Goal: Transaction & Acquisition: Obtain resource

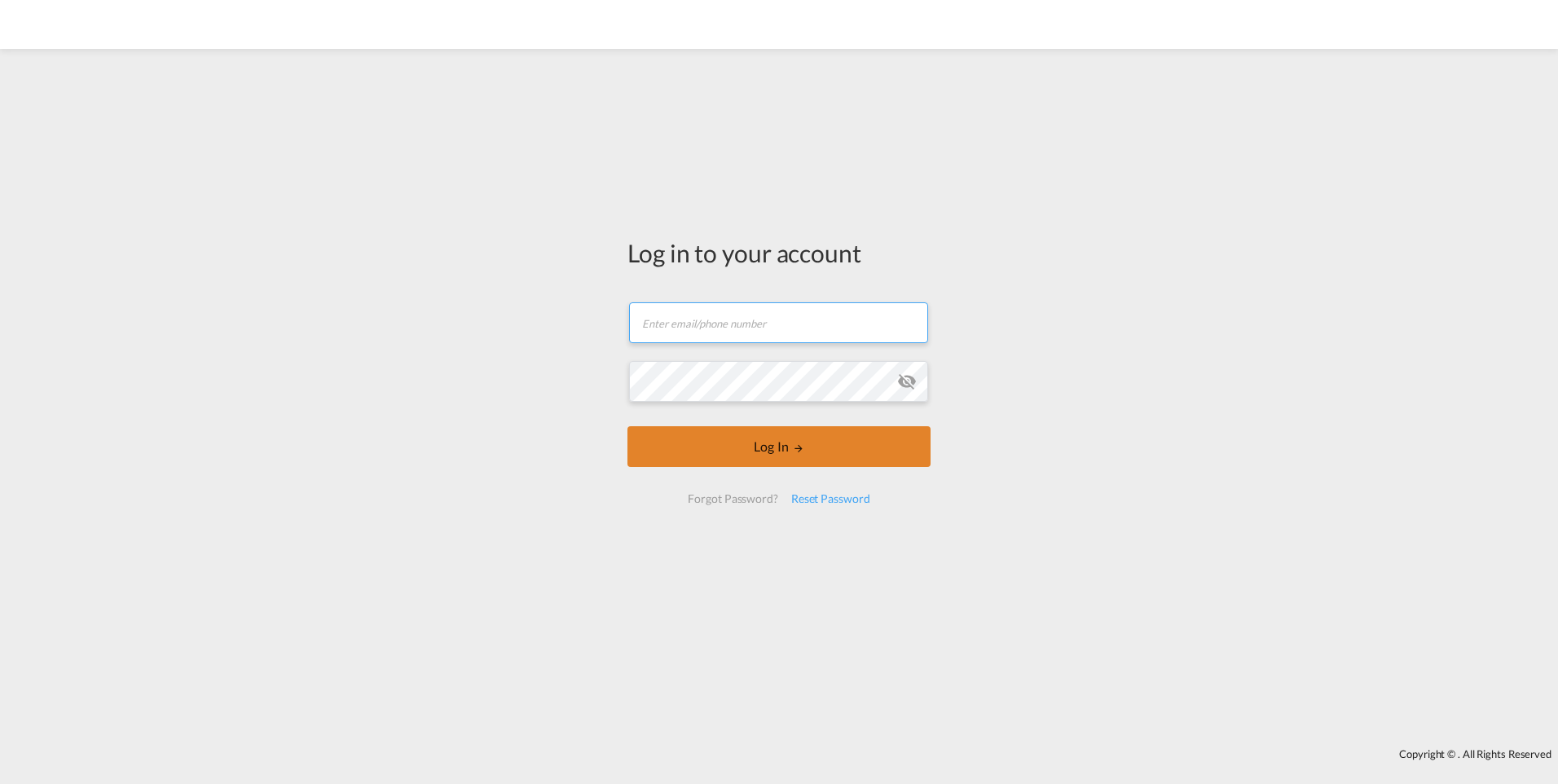
type input "[EMAIL_ADDRESS][DOMAIN_NAME]"
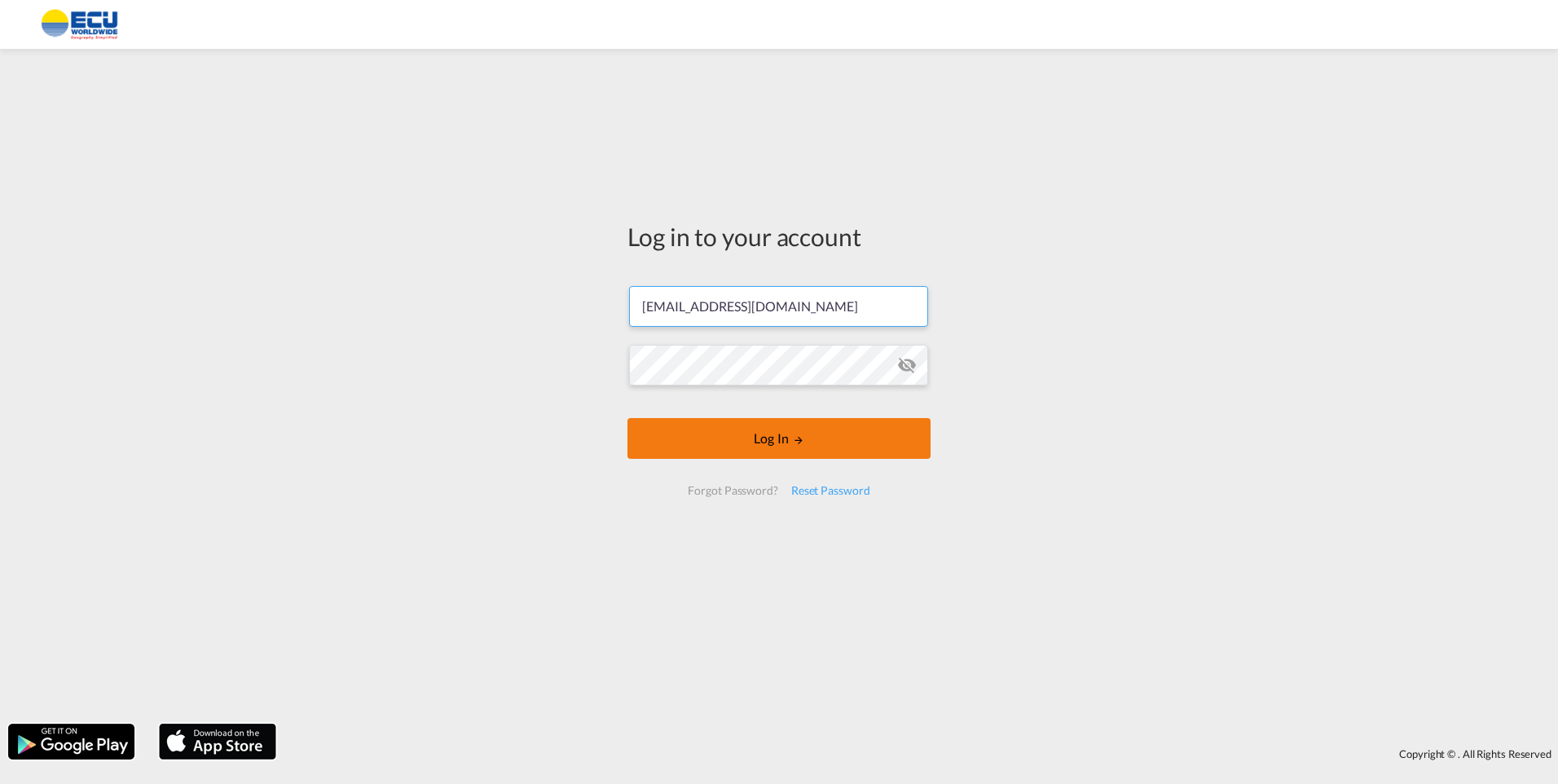
click at [761, 447] on button "Log In" at bounding box center [779, 438] width 303 height 40
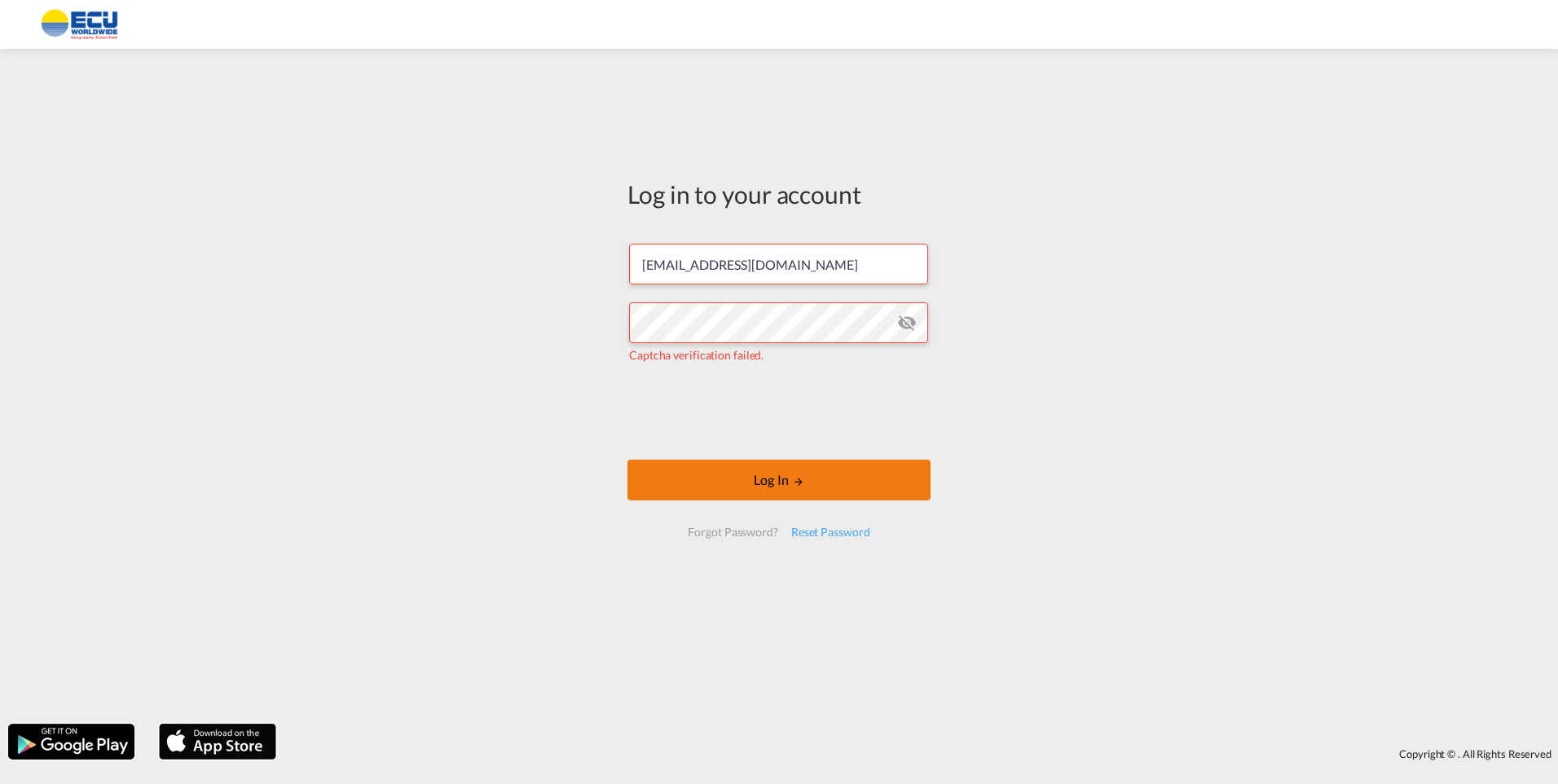
click at [790, 476] on button "Log In" at bounding box center [779, 480] width 303 height 40
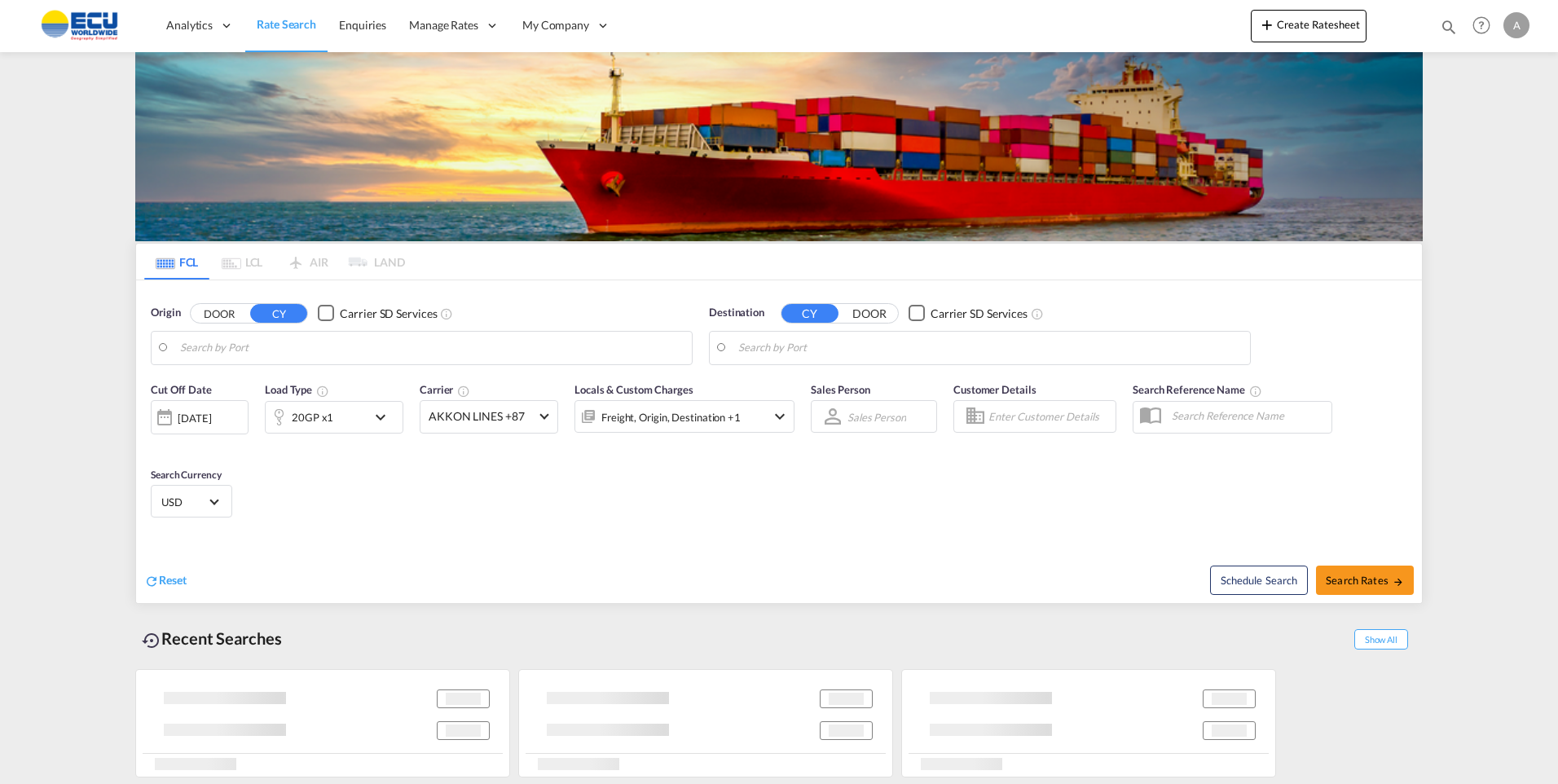
type input "CN-201914, [GEOGRAPHIC_DATA] ([GEOGRAPHIC_DATA]), [GEOGRAPHIC_DATA] ([GEOGRAPHI…"
type input "[GEOGRAPHIC_DATA], [GEOGRAPHIC_DATA], CATOR"
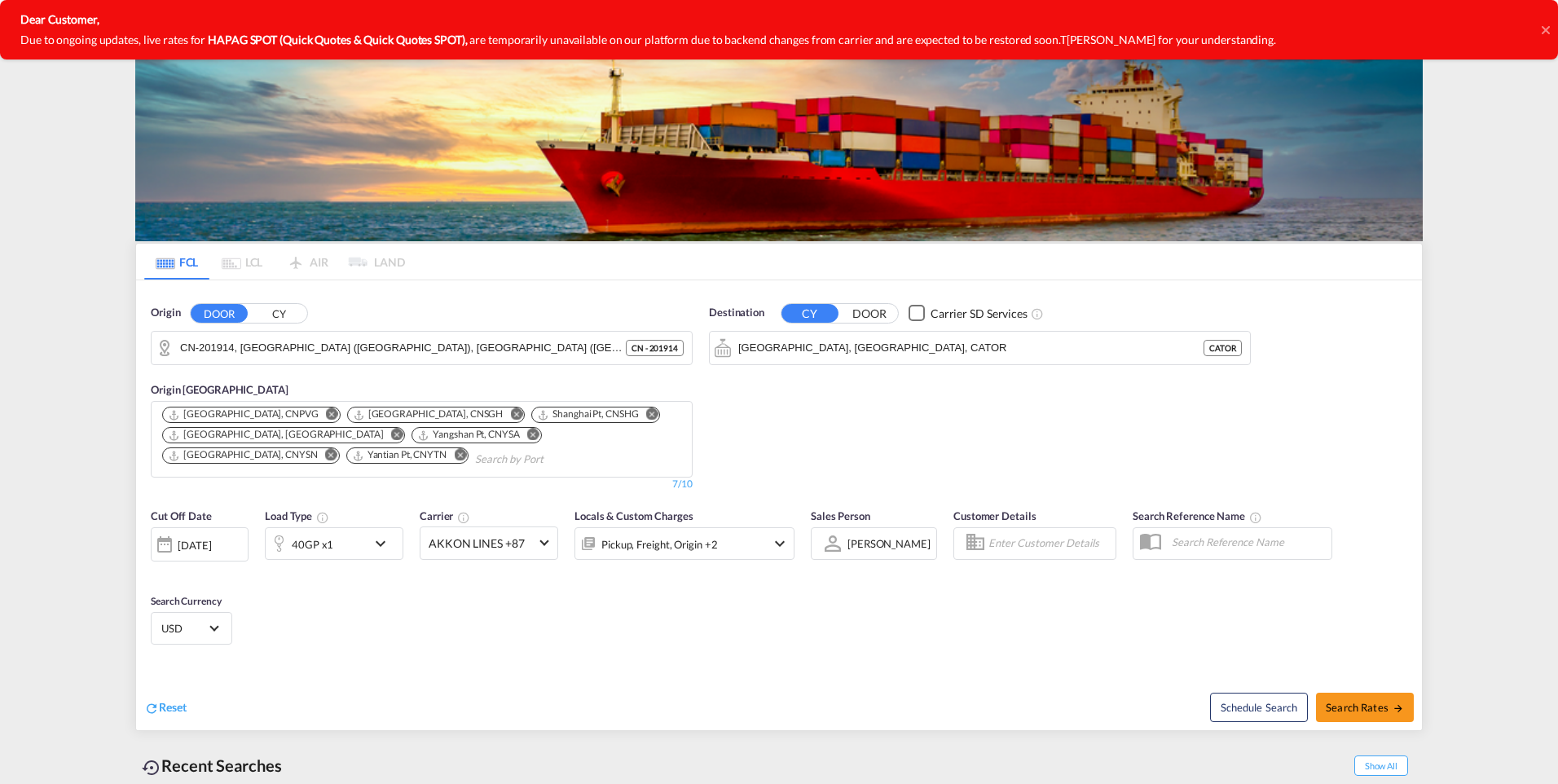
click at [1550, 34] on div "Dear Customer, Due to ongoing updates, live rates for HAPAG SPOT (Quick Quotes …" at bounding box center [779, 30] width 1558 height 60
drag, startPoint x: 1547, startPoint y: 27, endPoint x: 1202, endPoint y: 112, distance: 355.3
click at [1545, 28] on icon at bounding box center [1546, 30] width 8 height 13
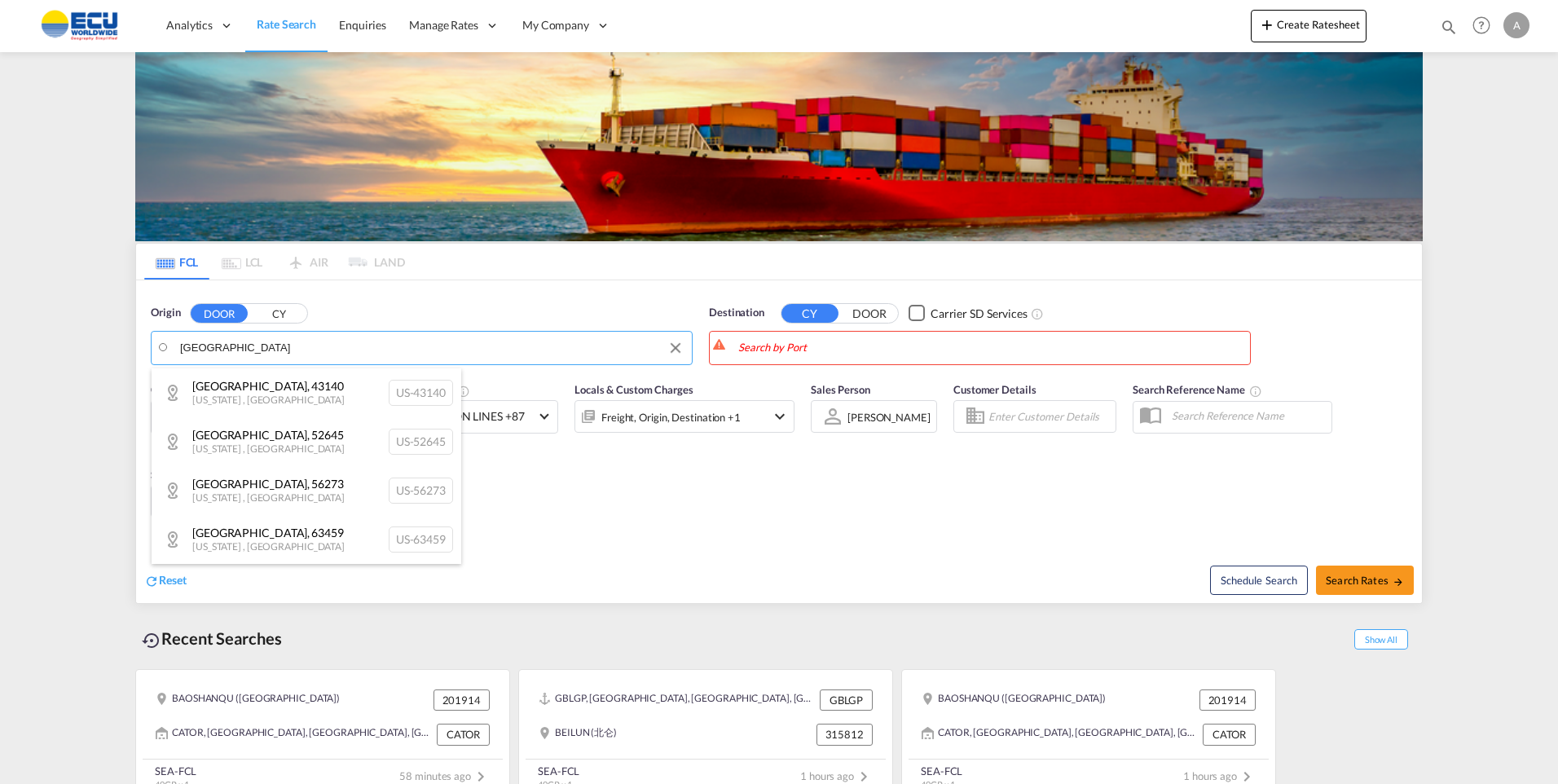
type input "[GEOGRAPHIC_DATA]"
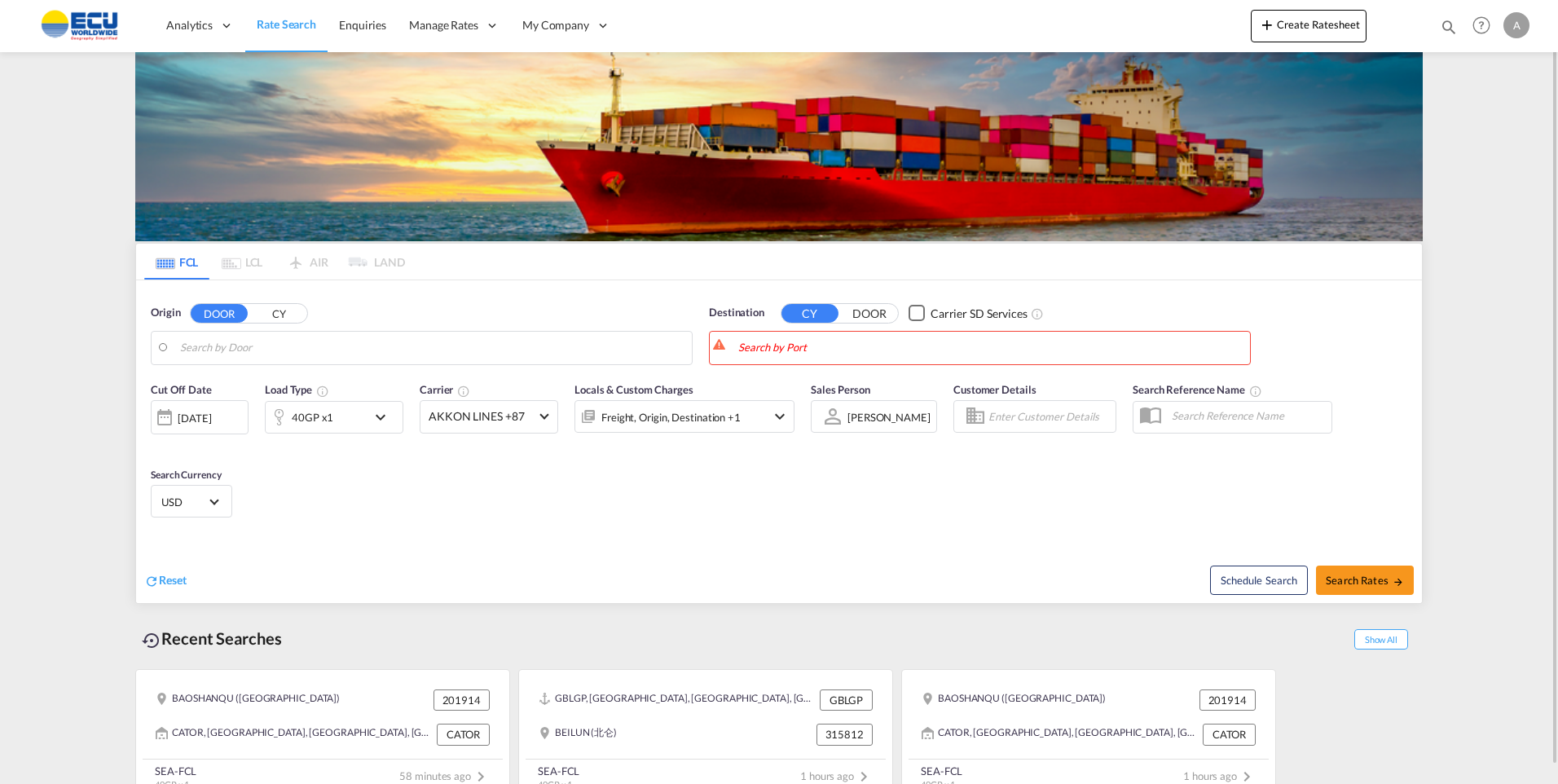
click at [460, 337] on body "Analytics Reports Dashboard Rate Search Enquiries Manage Rates Contract Rates" at bounding box center [779, 392] width 1558 height 784
click at [237, 337] on input "shangha" at bounding box center [432, 347] width 504 height 24
click at [299, 312] on button "CY" at bounding box center [279, 313] width 57 height 19
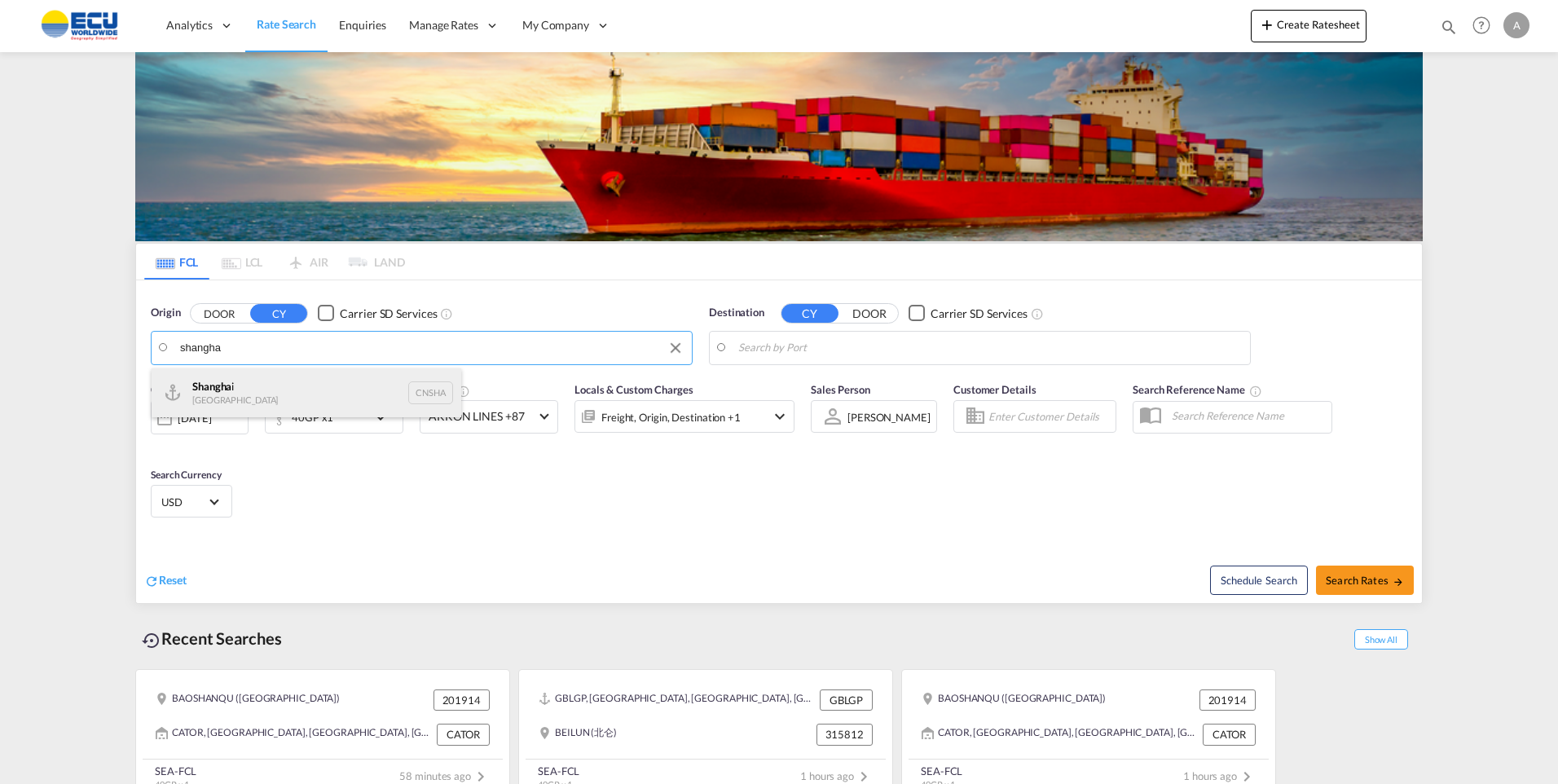
click at [227, 390] on div "Shangha i [GEOGRAPHIC_DATA] CNSHA" at bounding box center [306, 393] width 310 height 49
type input "[GEOGRAPHIC_DATA], [GEOGRAPHIC_DATA]"
click at [816, 346] on body "Analytics Reports Dashboard Rate Search Enquiries Manage Rates Contract Rates" at bounding box center [779, 392] width 1558 height 784
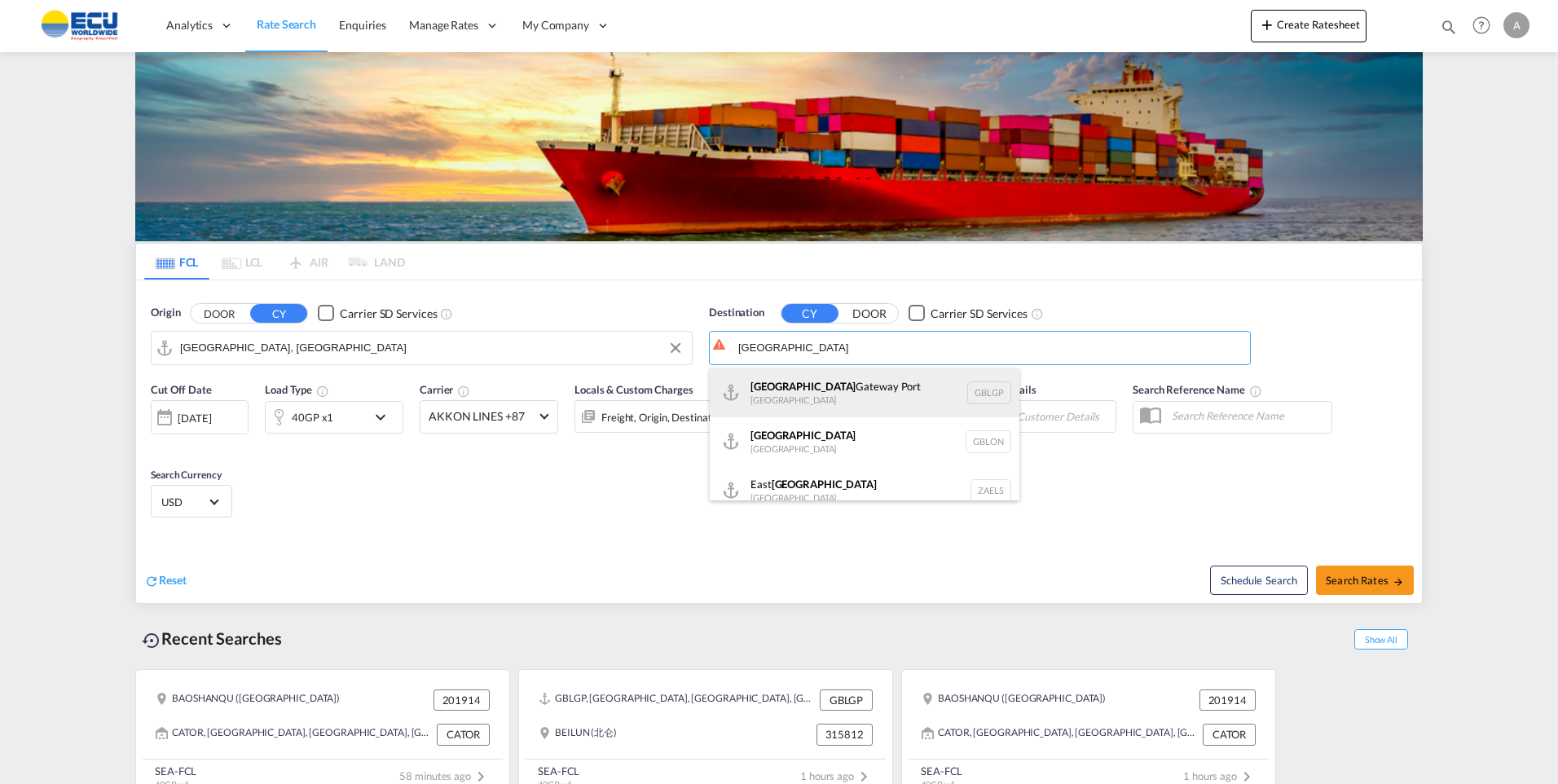
click at [785, 386] on div "[GEOGRAPHIC_DATA] [GEOGRAPHIC_DATA] GBLGP" at bounding box center [865, 393] width 310 height 49
type input "[GEOGRAPHIC_DATA], [GEOGRAPHIC_DATA]"
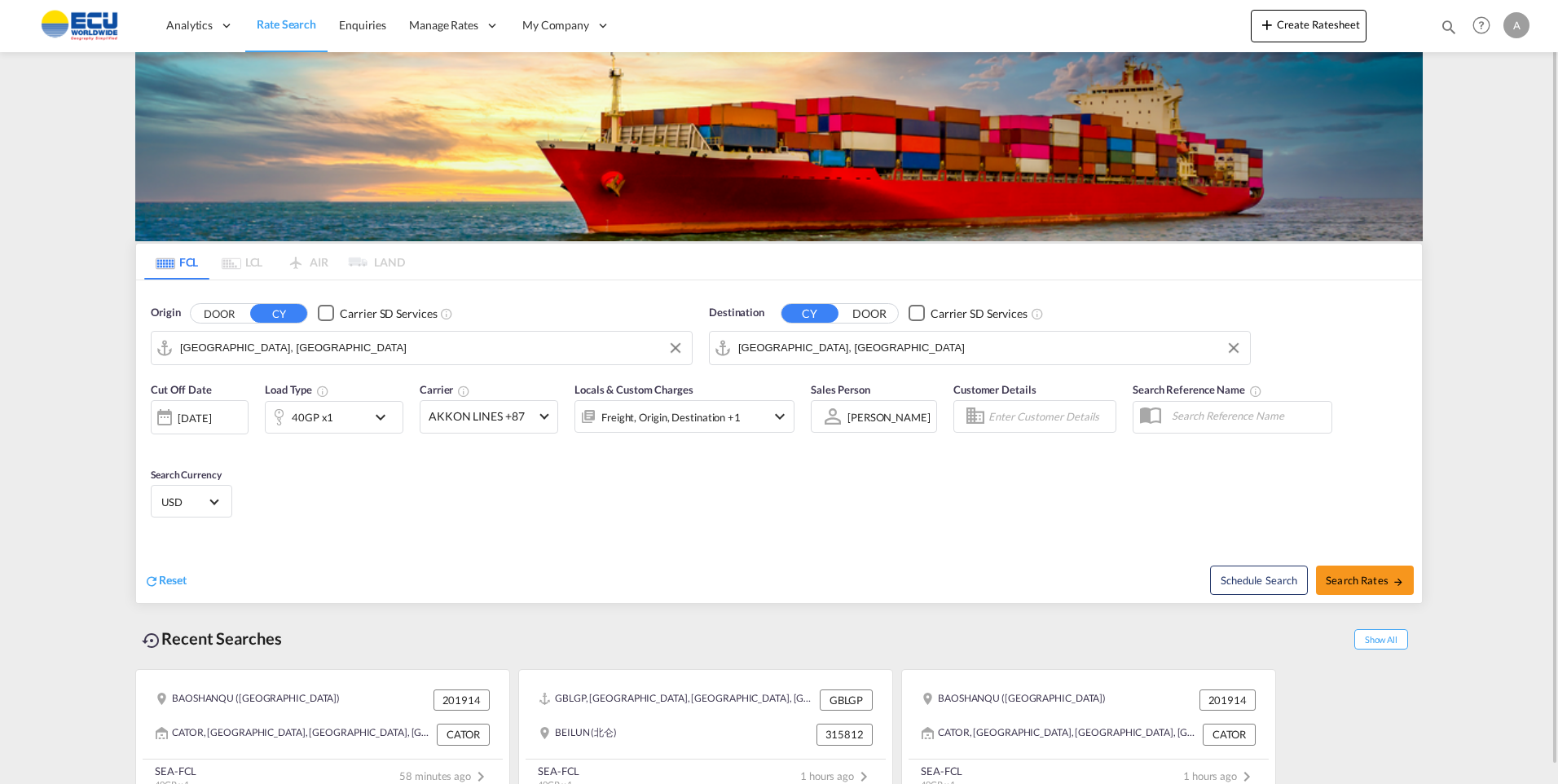
click at [387, 422] on md-icon "icon-chevron-down" at bounding box center [385, 416] width 28 height 19
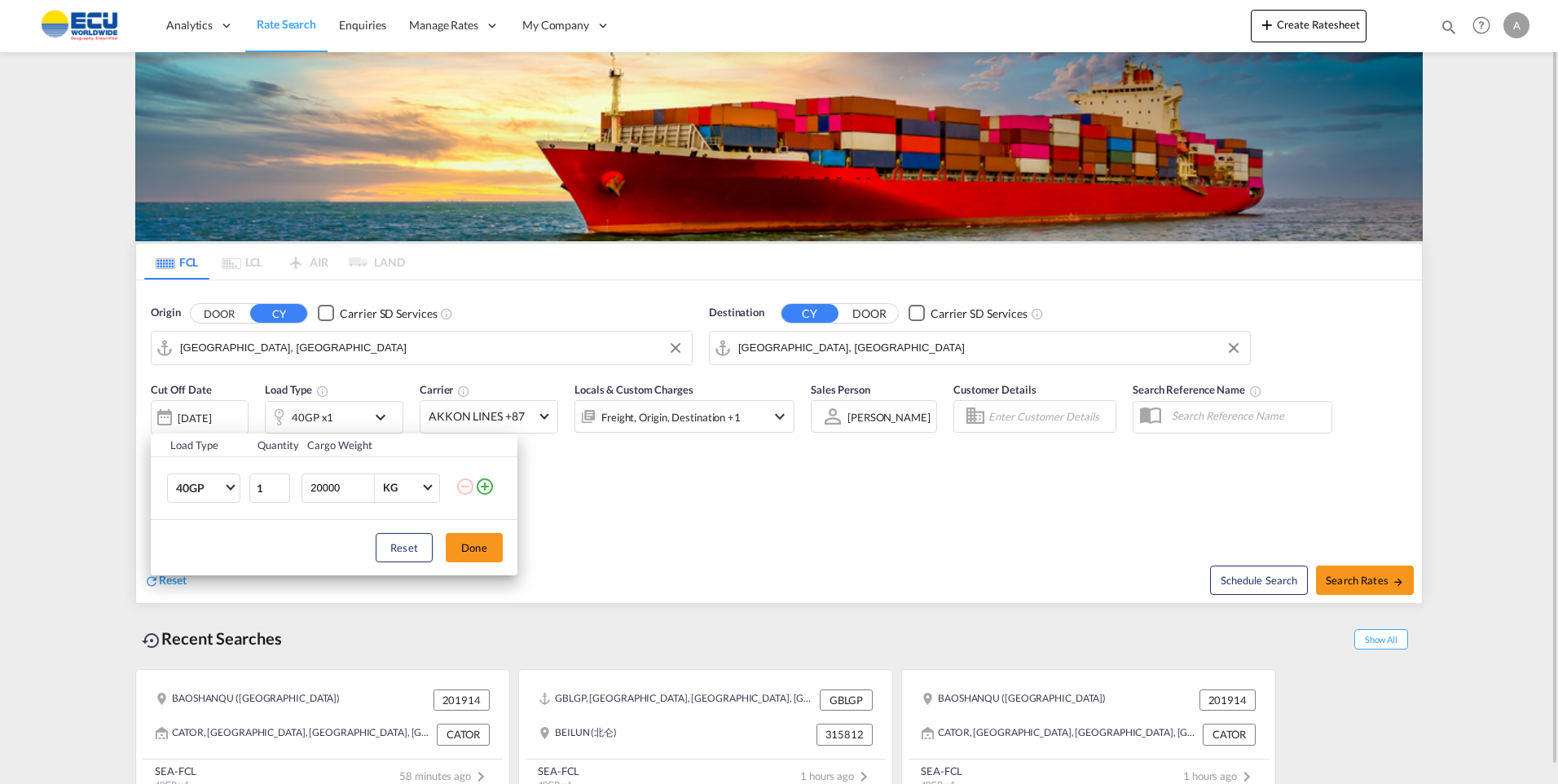
click at [387, 422] on div "Load Type Quantity Cargo Weight 40GP 20GP 40GP 40HC 45HC 20RE 40RE 40HR 20OT 40…" at bounding box center [779, 392] width 1558 height 784
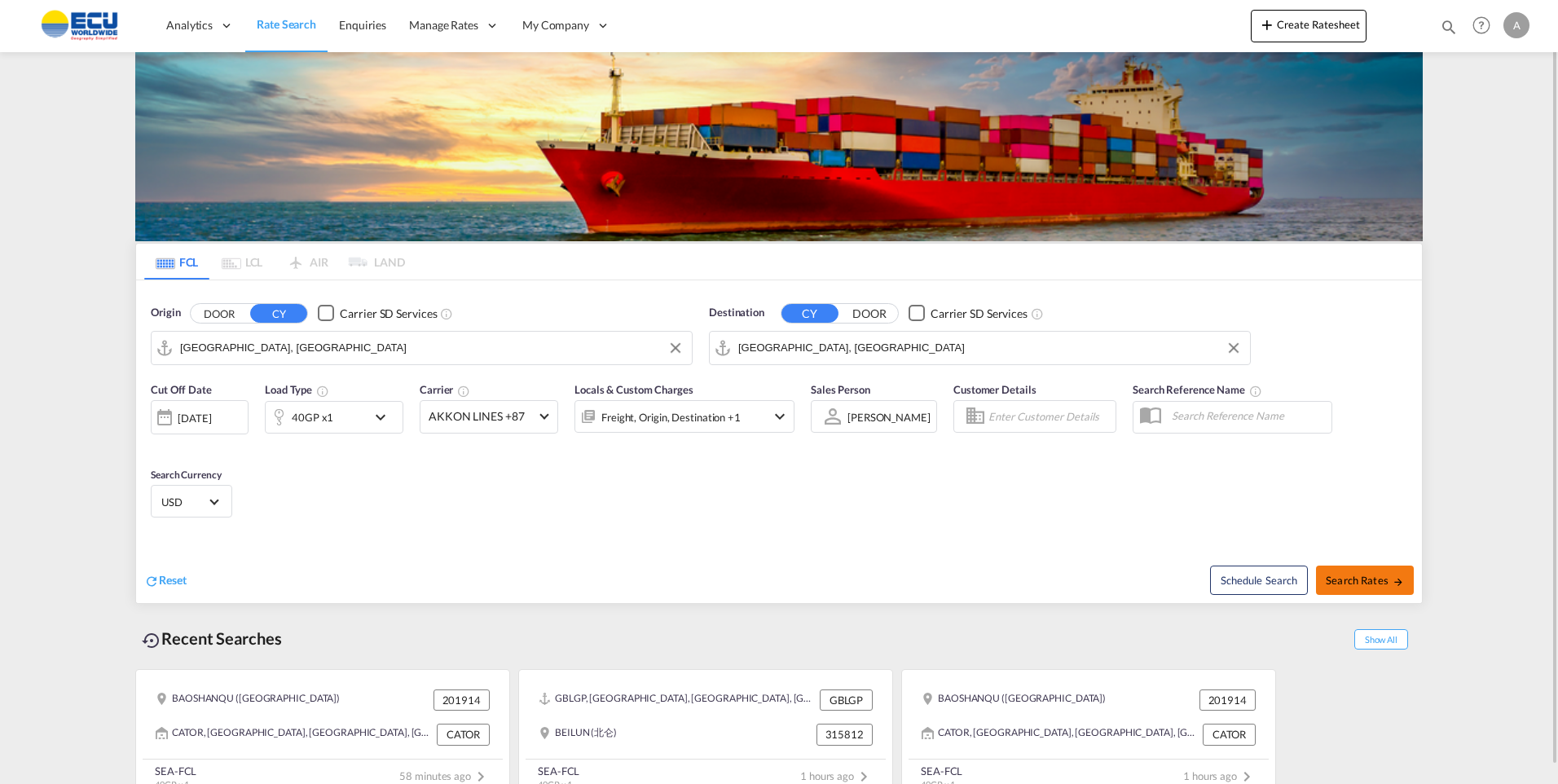
click at [1373, 576] on span "Search Rates" at bounding box center [1365, 579] width 78 height 13
type input "CNSHA to GBLGP / [DATE]"
